Goal: Task Accomplishment & Management: Manage account settings

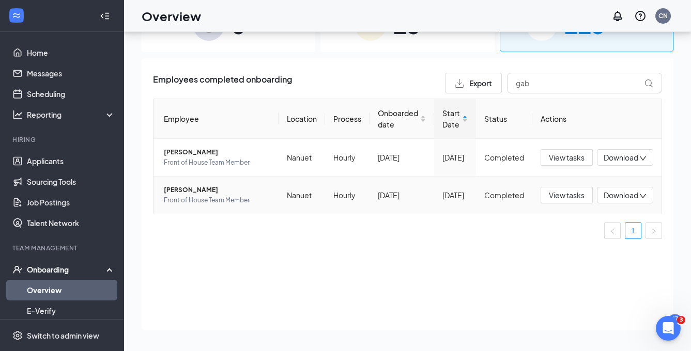
click at [225, 188] on span "Gabriel N Thomas" at bounding box center [217, 190] width 106 height 10
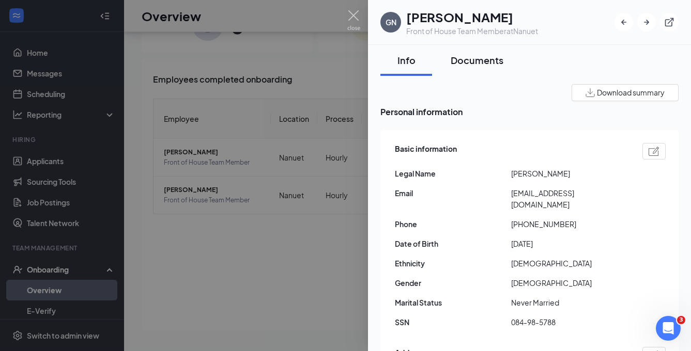
click at [490, 55] on div "Documents" at bounding box center [477, 60] width 53 height 13
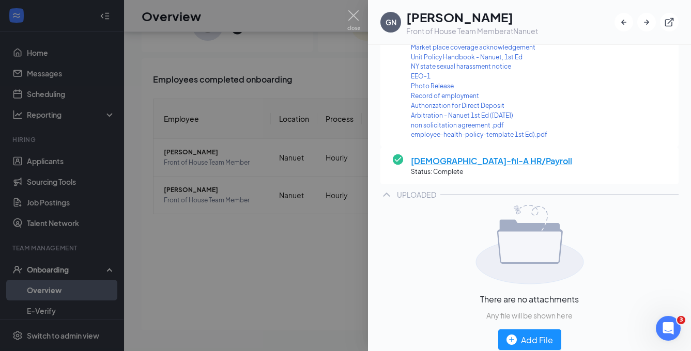
scroll to position [277, 0]
click at [533, 334] on div "Add File" at bounding box center [529, 340] width 47 height 13
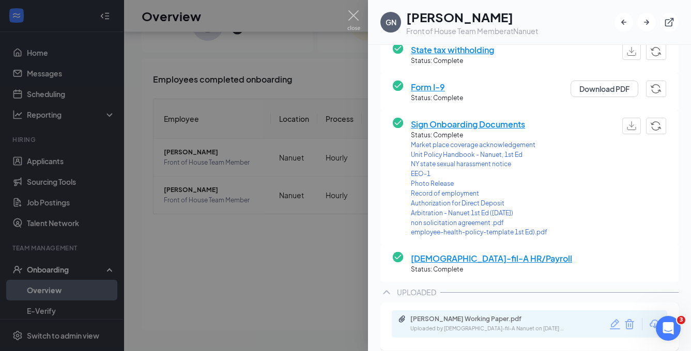
scroll to position [179, 0]
click at [291, 239] on div at bounding box center [345, 175] width 691 height 351
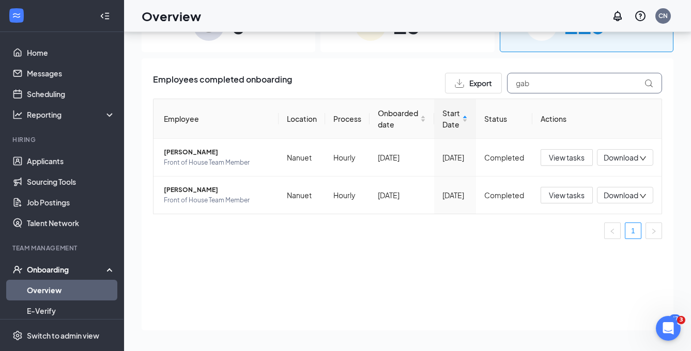
click at [552, 85] on input "gab" at bounding box center [584, 83] width 155 height 21
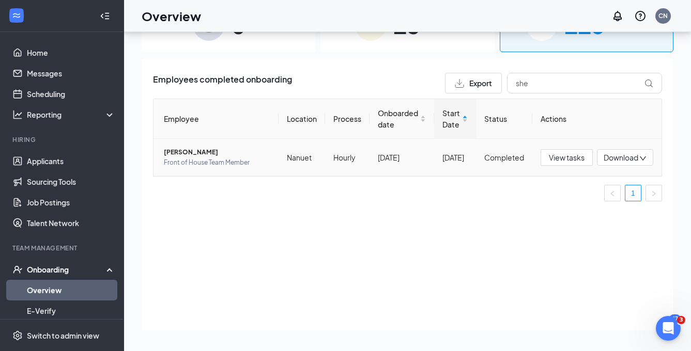
drag, startPoint x: 501, startPoint y: 98, endPoint x: 220, endPoint y: 155, distance: 286.8
click at [220, 155] on span "Sheza Ahmad" at bounding box center [217, 152] width 106 height 10
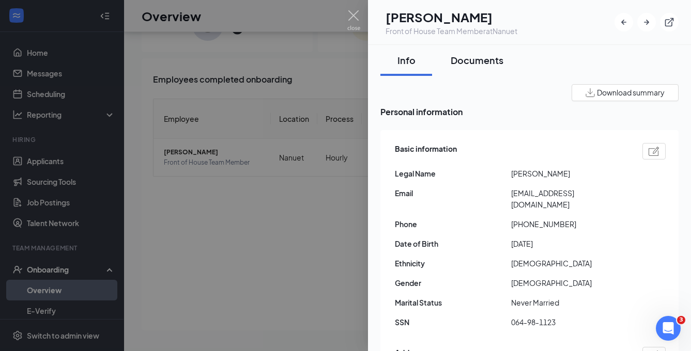
click at [473, 68] on button "Documents" at bounding box center [476, 60] width 73 height 31
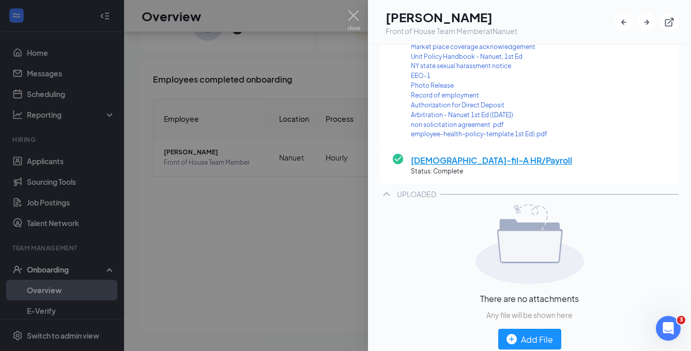
scroll to position [277, 0]
click at [543, 334] on div "Add File" at bounding box center [529, 340] width 47 height 13
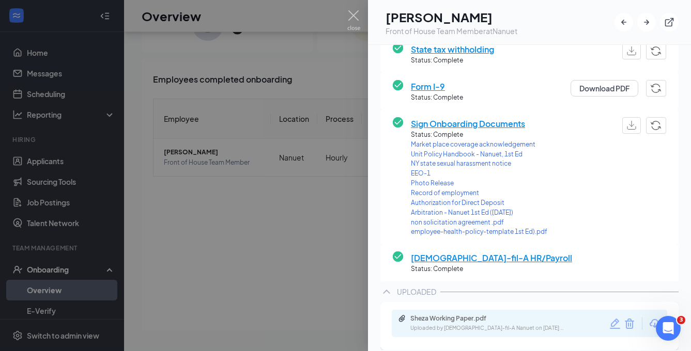
scroll to position [179, 0]
click at [220, 238] on div at bounding box center [345, 175] width 691 height 351
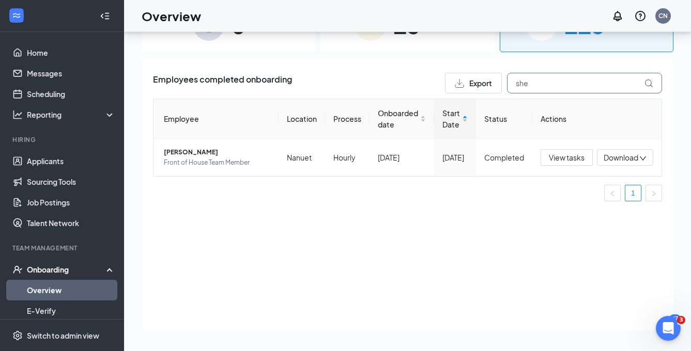
click at [542, 86] on input "she" at bounding box center [584, 83] width 155 height 21
type input "Andrew"
drag, startPoint x: 511, startPoint y: 94, endPoint x: 223, endPoint y: 154, distance: 294.2
click at [223, 154] on span "Andrew Castillo" at bounding box center [217, 152] width 106 height 10
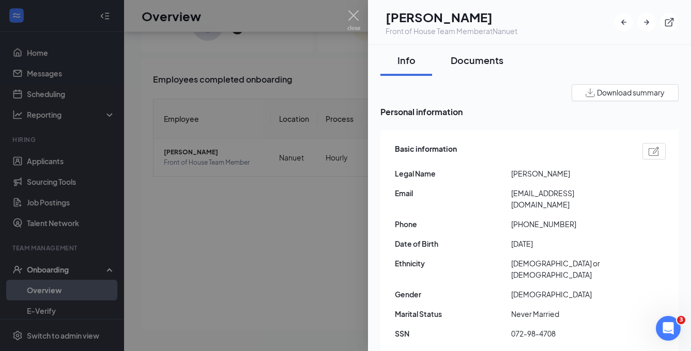
click at [492, 57] on div "Documents" at bounding box center [477, 60] width 53 height 13
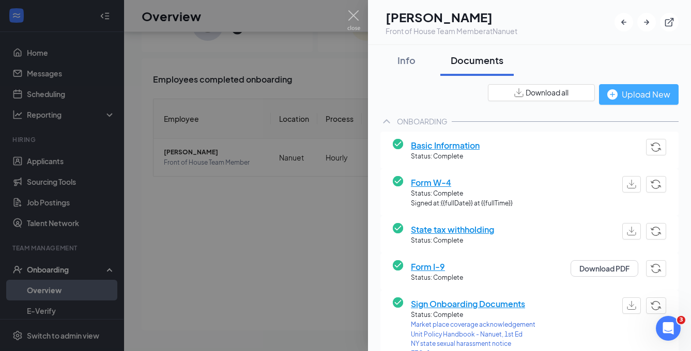
click at [630, 92] on div "Upload New" at bounding box center [638, 94] width 63 height 13
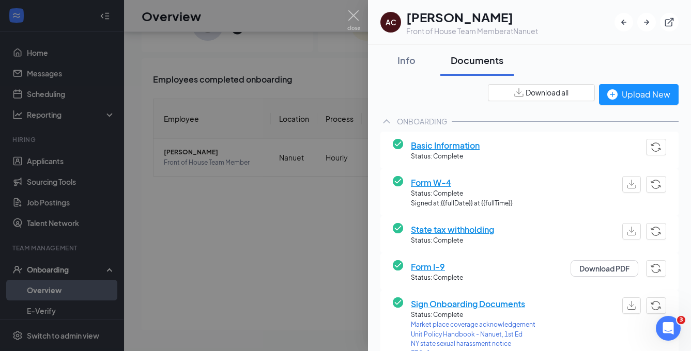
click at [306, 203] on div at bounding box center [345, 175] width 691 height 351
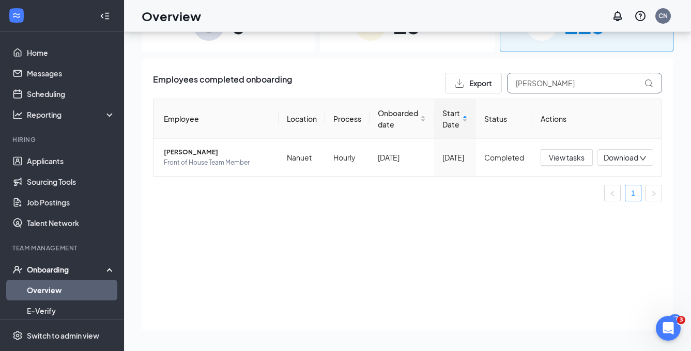
click at [550, 86] on input "Andrew" at bounding box center [584, 83] width 155 height 21
drag, startPoint x: 550, startPoint y: 86, endPoint x: 219, endPoint y: 154, distance: 338.6
click at [219, 154] on span "Adrian Y Lu" at bounding box center [217, 152] width 106 height 10
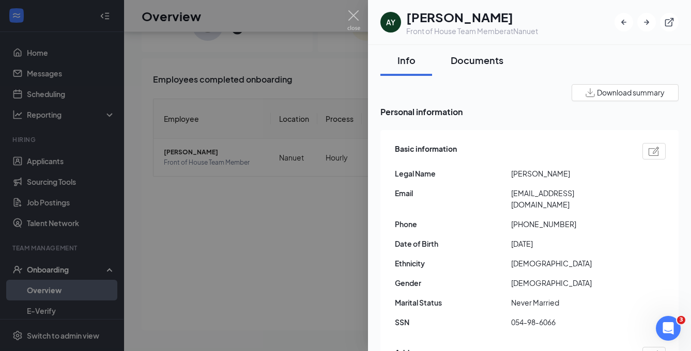
click at [485, 66] on div "Documents" at bounding box center [477, 60] width 53 height 13
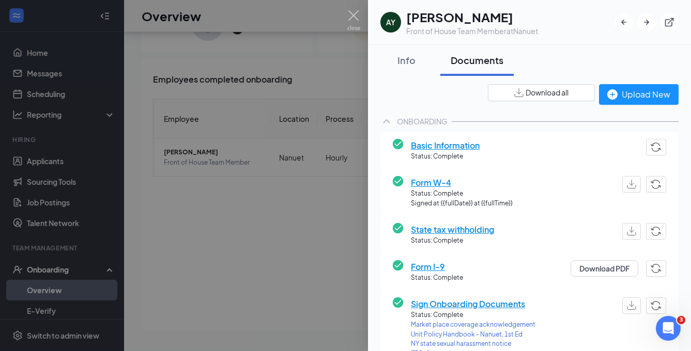
click at [621, 105] on div "Download all Upload New ONBOARDING Basic Information Status: Complete Form W-4 …" at bounding box center [529, 351] width 298 height 535
click at [647, 95] on div "Upload New" at bounding box center [638, 94] width 63 height 13
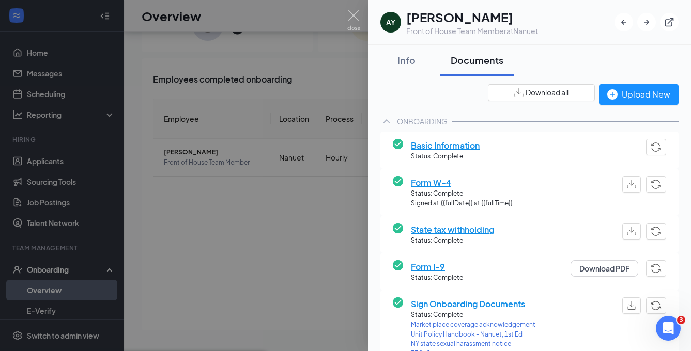
click at [221, 223] on div at bounding box center [345, 175] width 691 height 351
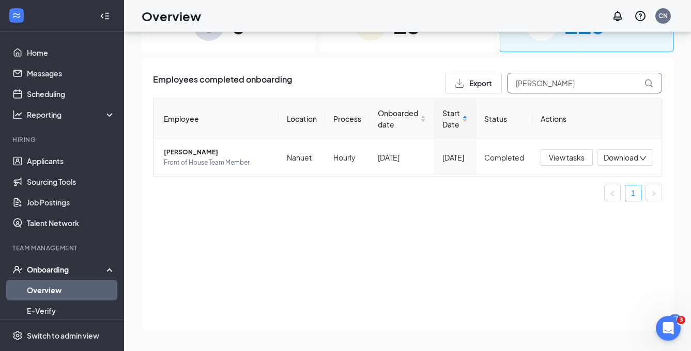
click at [539, 86] on input "Adrian" at bounding box center [584, 83] width 155 height 21
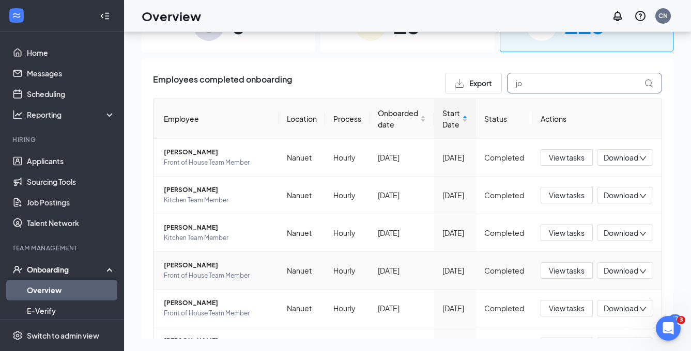
type input "jo"
click at [215, 268] on span "John A Chimborazo" at bounding box center [217, 265] width 106 height 10
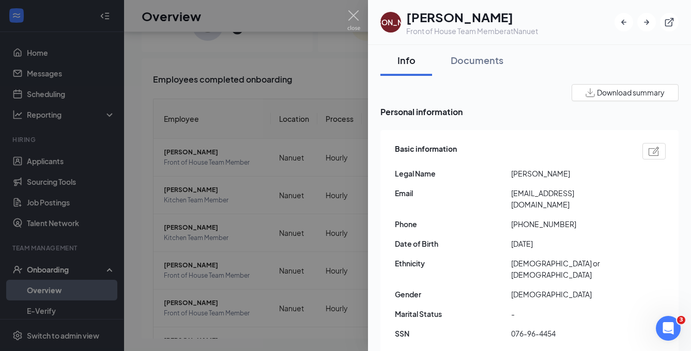
click at [148, 269] on div at bounding box center [345, 175] width 691 height 351
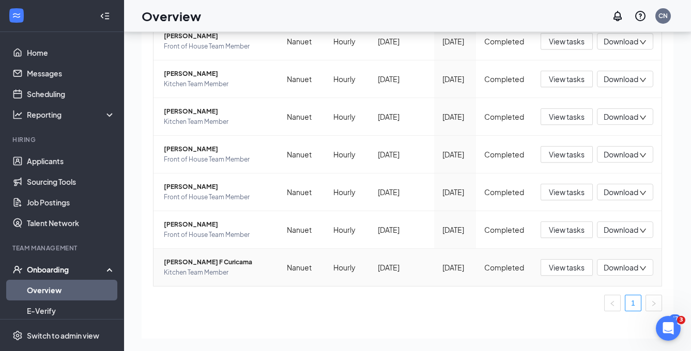
scroll to position [82, 0]
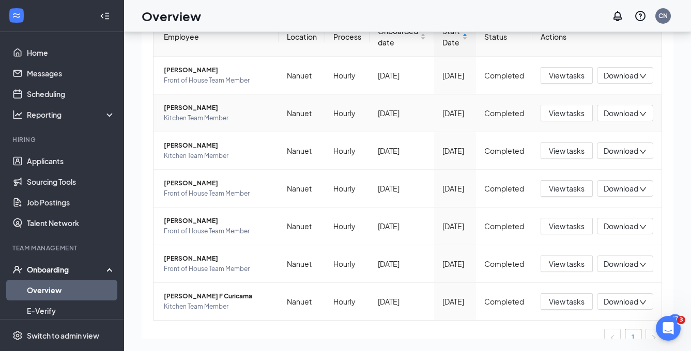
click at [214, 108] on span "Joseph S Chicaiza" at bounding box center [217, 108] width 106 height 10
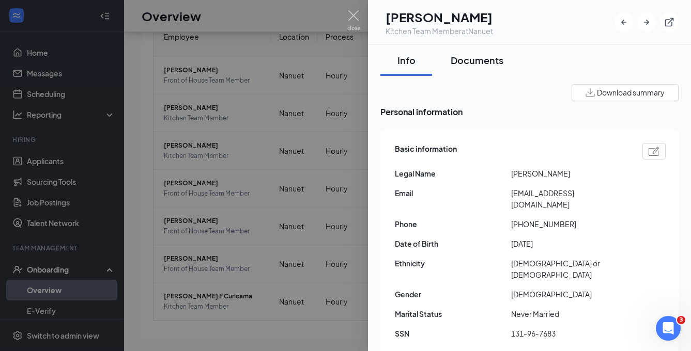
click at [478, 57] on div "Documents" at bounding box center [477, 60] width 53 height 13
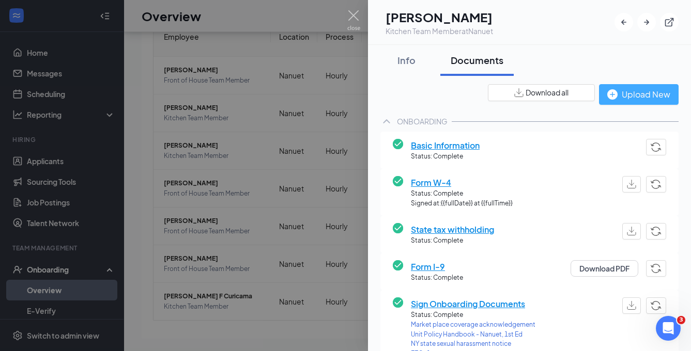
click at [661, 97] on div "Upload New" at bounding box center [638, 94] width 63 height 13
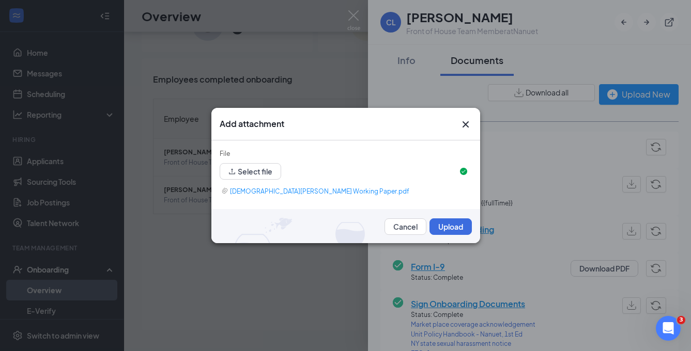
click at [444, 229] on button "Upload" at bounding box center [450, 227] width 42 height 17
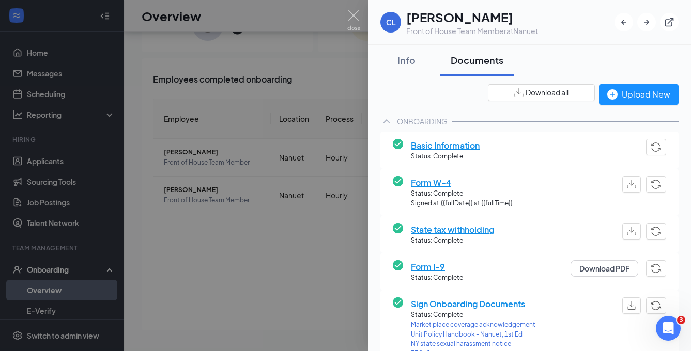
click at [307, 236] on div at bounding box center [345, 175] width 691 height 351
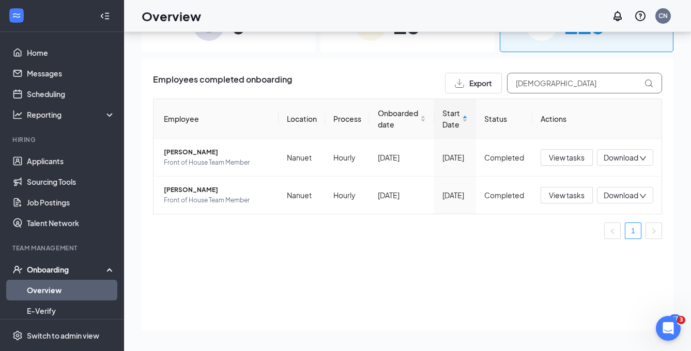
click at [556, 81] on input "[DEMOGRAPHIC_DATA]" at bounding box center [584, 83] width 155 height 21
click at [555, 81] on input "[DEMOGRAPHIC_DATA]" at bounding box center [584, 83] width 155 height 21
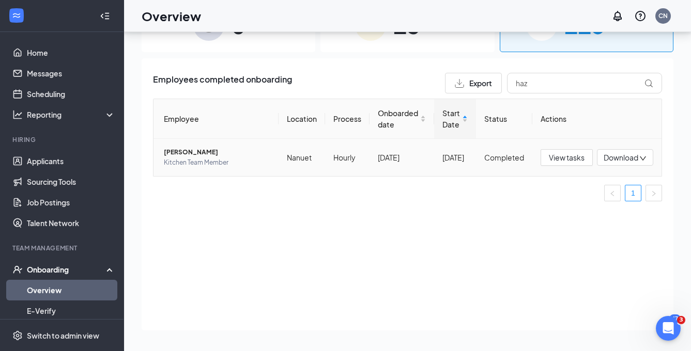
click at [203, 161] on span "Kitchen Team Member" at bounding box center [217, 163] width 106 height 10
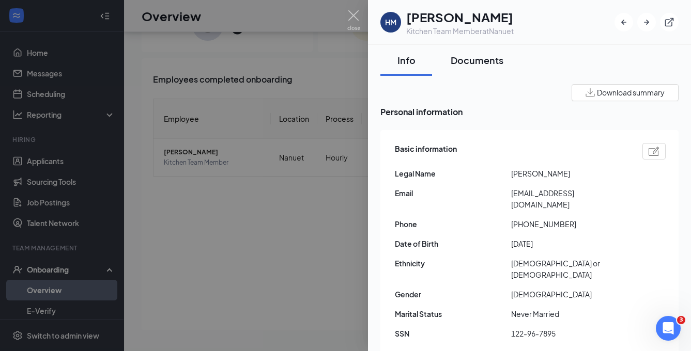
click at [485, 59] on div "Documents" at bounding box center [477, 60] width 53 height 13
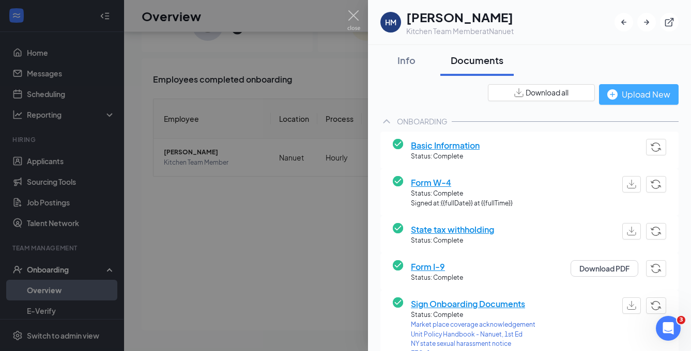
click at [625, 100] on div "Upload New" at bounding box center [638, 94] width 63 height 13
click at [302, 222] on div at bounding box center [345, 175] width 691 height 351
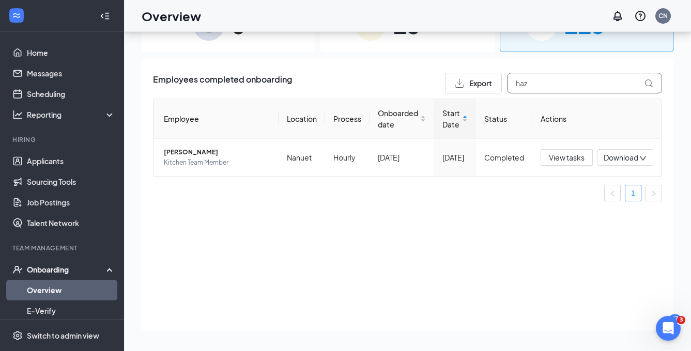
click at [563, 85] on input "haz" at bounding box center [584, 83] width 155 height 21
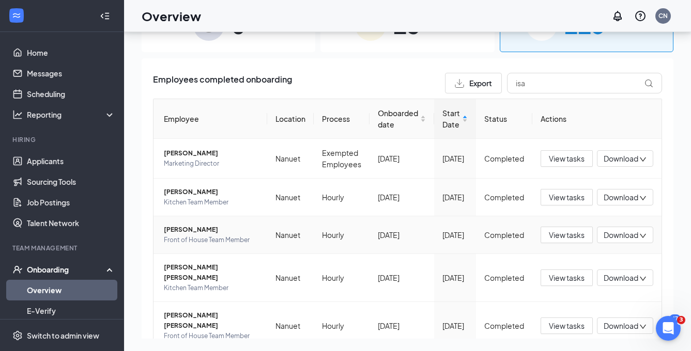
click at [218, 230] on span "Isabelle A Mednard" at bounding box center [211, 230] width 95 height 10
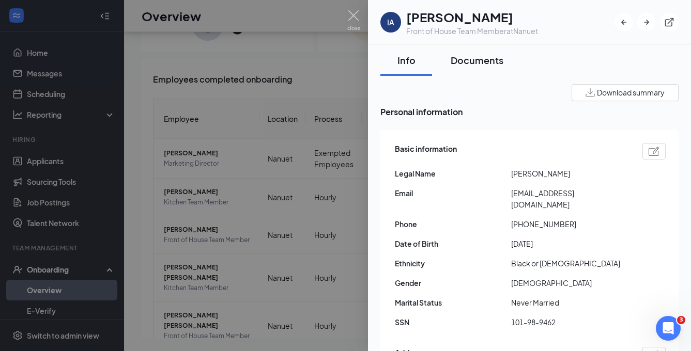
click at [483, 60] on div "Documents" at bounding box center [477, 60] width 53 height 13
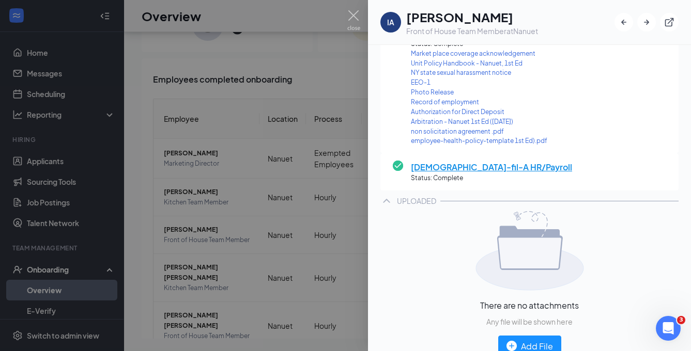
scroll to position [270, 0]
click at [535, 341] on div "Add File" at bounding box center [529, 347] width 47 height 13
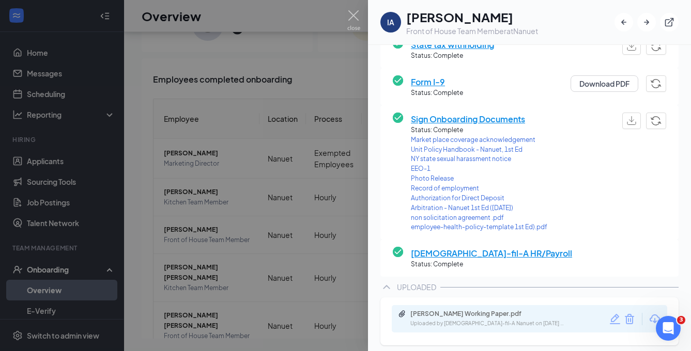
scroll to position [184, 0]
click at [297, 218] on div at bounding box center [345, 175] width 691 height 351
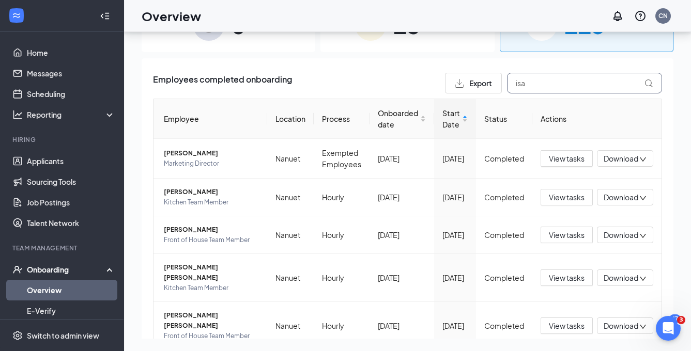
click at [525, 89] on input "isa" at bounding box center [584, 83] width 155 height 21
click at [525, 90] on input "isa" at bounding box center [584, 83] width 155 height 21
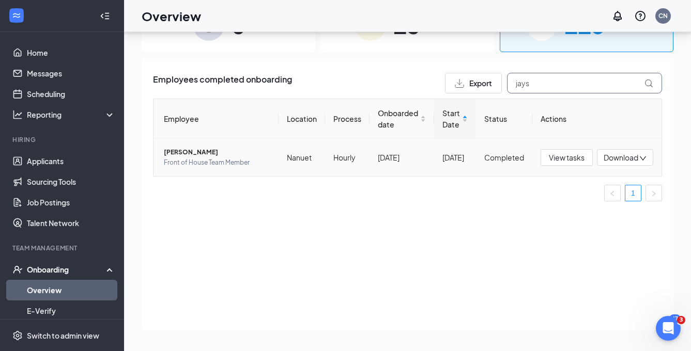
type input "jays"
click at [233, 151] on span "[PERSON_NAME]" at bounding box center [217, 152] width 106 height 10
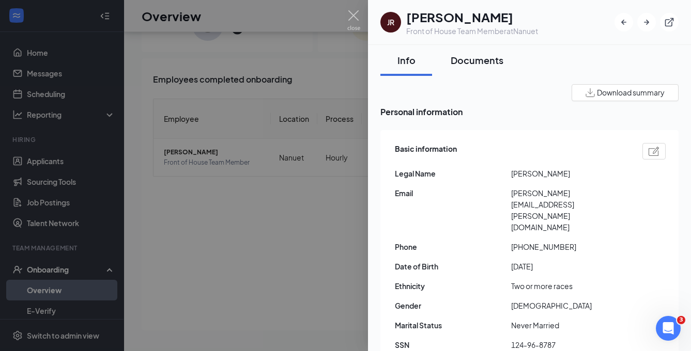
click at [472, 69] on button "Documents" at bounding box center [476, 60] width 73 height 31
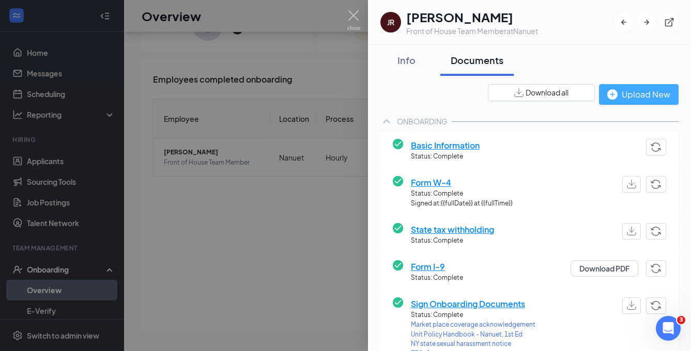
click at [647, 86] on button "Upload New" at bounding box center [639, 94] width 80 height 21
click at [616, 99] on div "Upload New" at bounding box center [638, 94] width 63 height 13
click at [435, 227] on span "State tax withholding" at bounding box center [452, 229] width 83 height 13
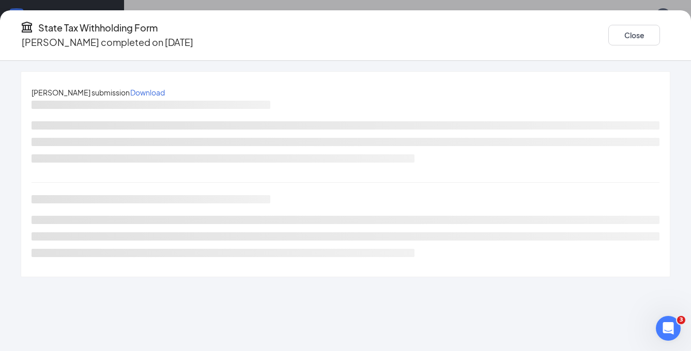
scroll to position [47, 0]
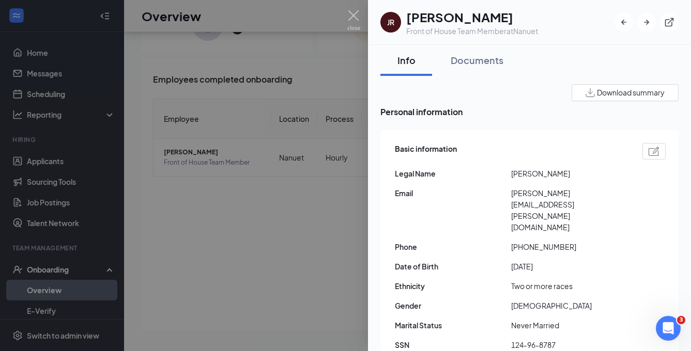
click at [285, 48] on div at bounding box center [345, 175] width 691 height 351
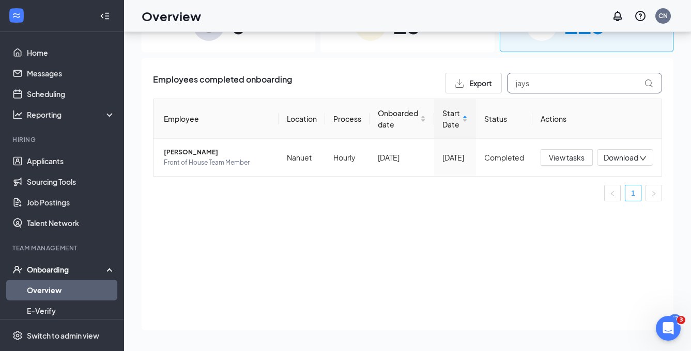
click at [543, 85] on input "jays" at bounding box center [584, 83] width 155 height 21
drag, startPoint x: 511, startPoint y: 99, endPoint x: 209, endPoint y: 157, distance: 306.8
click at [209, 157] on span "Kaelan J D'Arcy" at bounding box center [217, 152] width 106 height 10
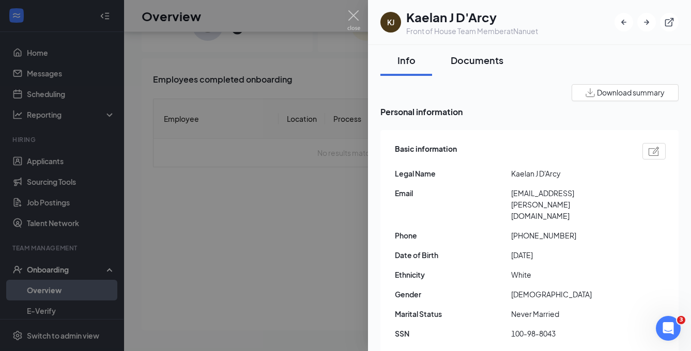
click at [472, 67] on button "Documents" at bounding box center [476, 60] width 73 height 31
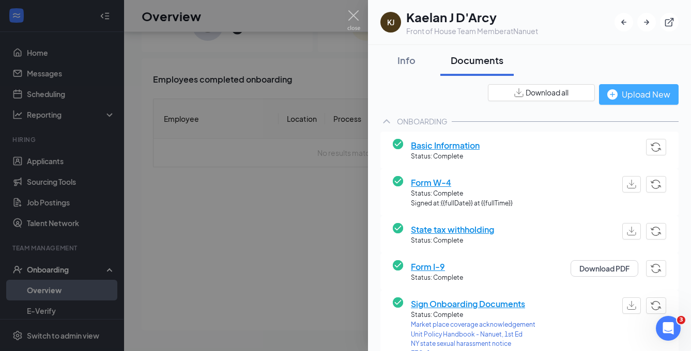
click at [625, 103] on button "Upload New" at bounding box center [639, 94] width 80 height 21
click at [641, 91] on div "Upload New" at bounding box center [638, 94] width 63 height 13
click at [322, 238] on div at bounding box center [345, 175] width 691 height 351
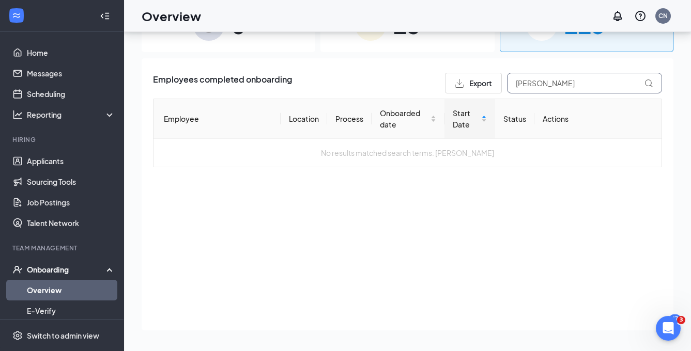
click at [542, 81] on input "Rae" at bounding box center [584, 83] width 155 height 21
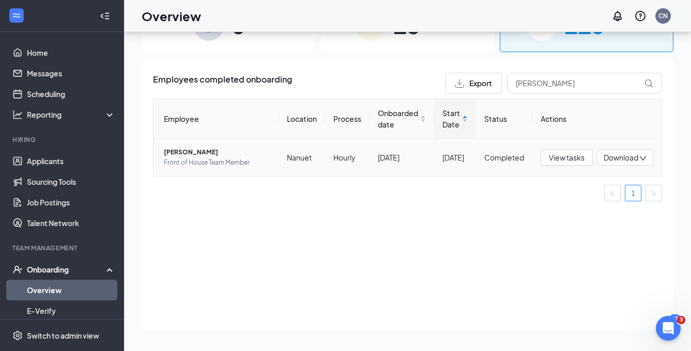
click at [209, 151] on span "Kailey J Carreno" at bounding box center [217, 152] width 106 height 10
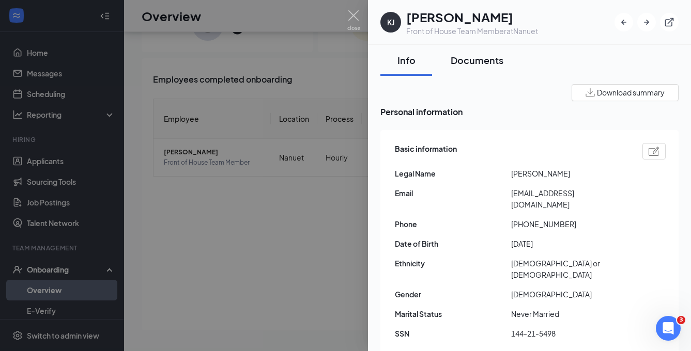
click at [482, 59] on div "Documents" at bounding box center [477, 60] width 53 height 13
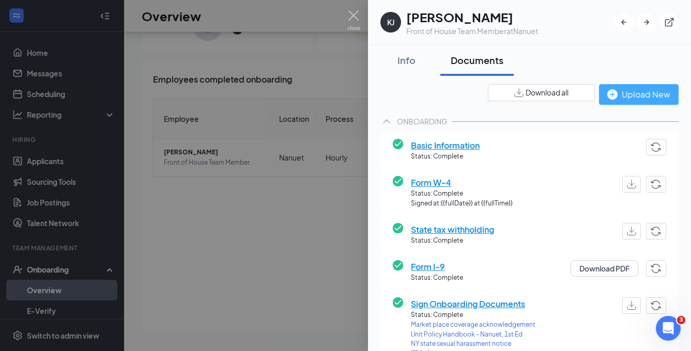
click at [627, 99] on div "Upload New" at bounding box center [638, 94] width 63 height 13
click at [277, 234] on div at bounding box center [345, 175] width 691 height 351
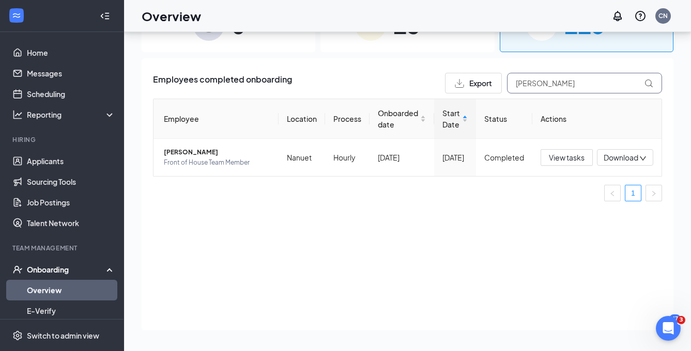
click at [557, 88] on input "kail" at bounding box center [584, 83] width 155 height 21
type input "[PERSON_NAME]"
drag, startPoint x: 512, startPoint y: 94, endPoint x: 222, endPoint y: 160, distance: 297.2
click at [222, 160] on span "Front of House Team Member" at bounding box center [217, 163] width 106 height 10
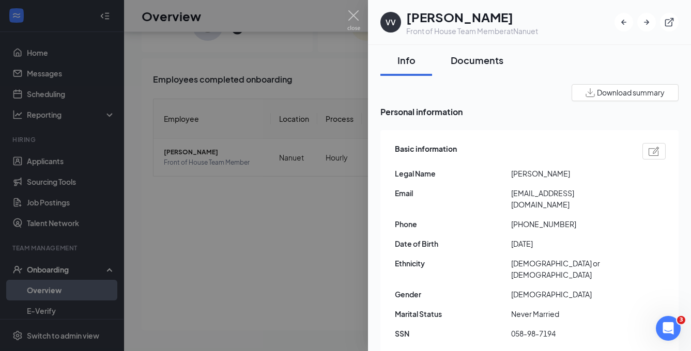
click at [480, 50] on button "Documents" at bounding box center [476, 60] width 73 height 31
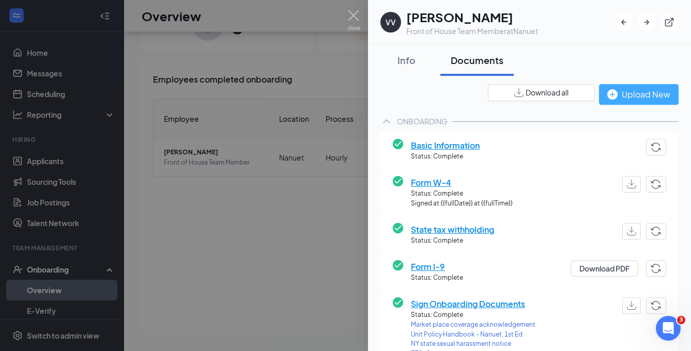
click at [646, 95] on div "Upload New" at bounding box center [638, 94] width 63 height 13
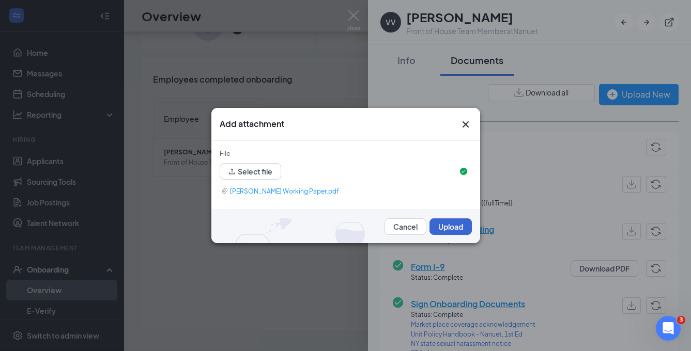
click at [446, 225] on button "Upload" at bounding box center [450, 227] width 42 height 17
